Goal: Communication & Community: Answer question/provide support

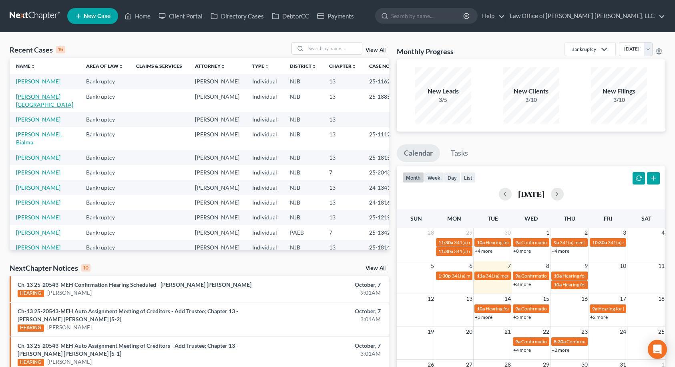
click at [33, 97] on link "[PERSON_NAME][GEOGRAPHIC_DATA]" at bounding box center [44, 100] width 57 height 15
select select "10"
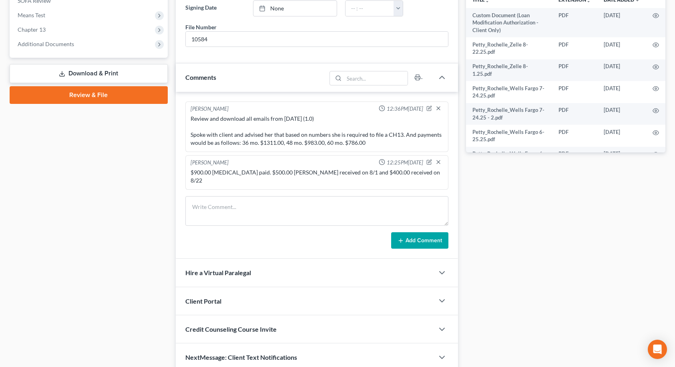
scroll to position [348, 0]
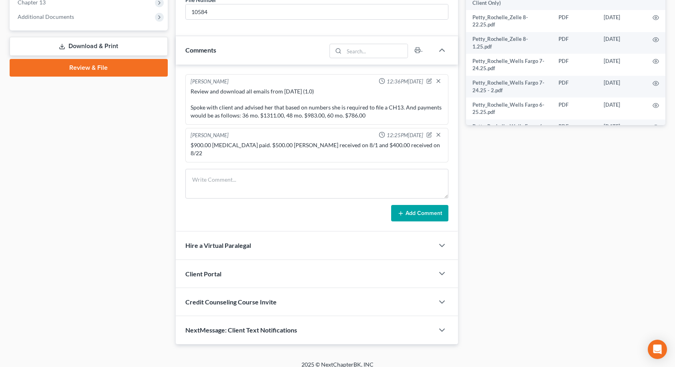
click at [222, 326] on span "NextMessage: Client Text Notifications" at bounding box center [241, 330] width 112 height 8
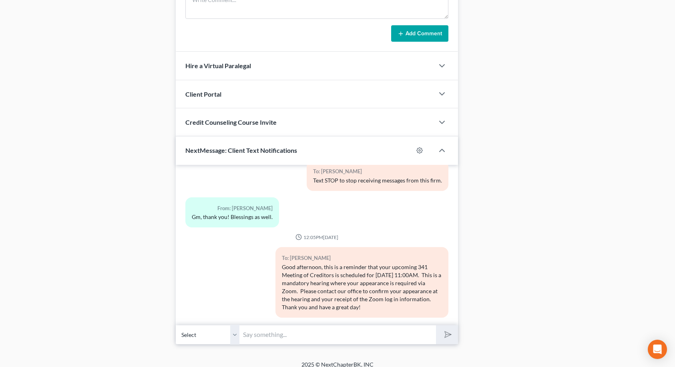
scroll to position [112, 0]
click at [265, 329] on input "text" at bounding box center [338, 334] width 196 height 20
type input "Zoom Information: Meeting ID - 4076932279; Passcode - 4267876130"
click at [449, 328] on icon "submit" at bounding box center [446, 333] width 11 height 11
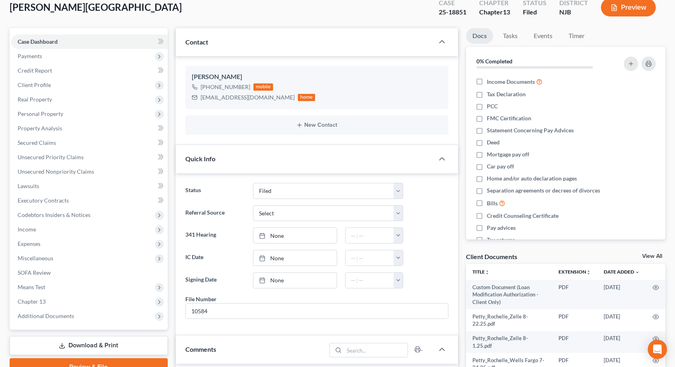
scroll to position [0, 0]
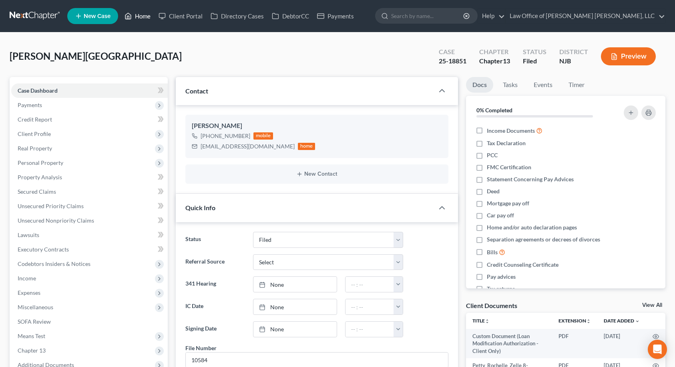
click at [144, 17] on link "Home" at bounding box center [138, 16] width 34 height 14
